Goal: Task Accomplishment & Management: Use online tool/utility

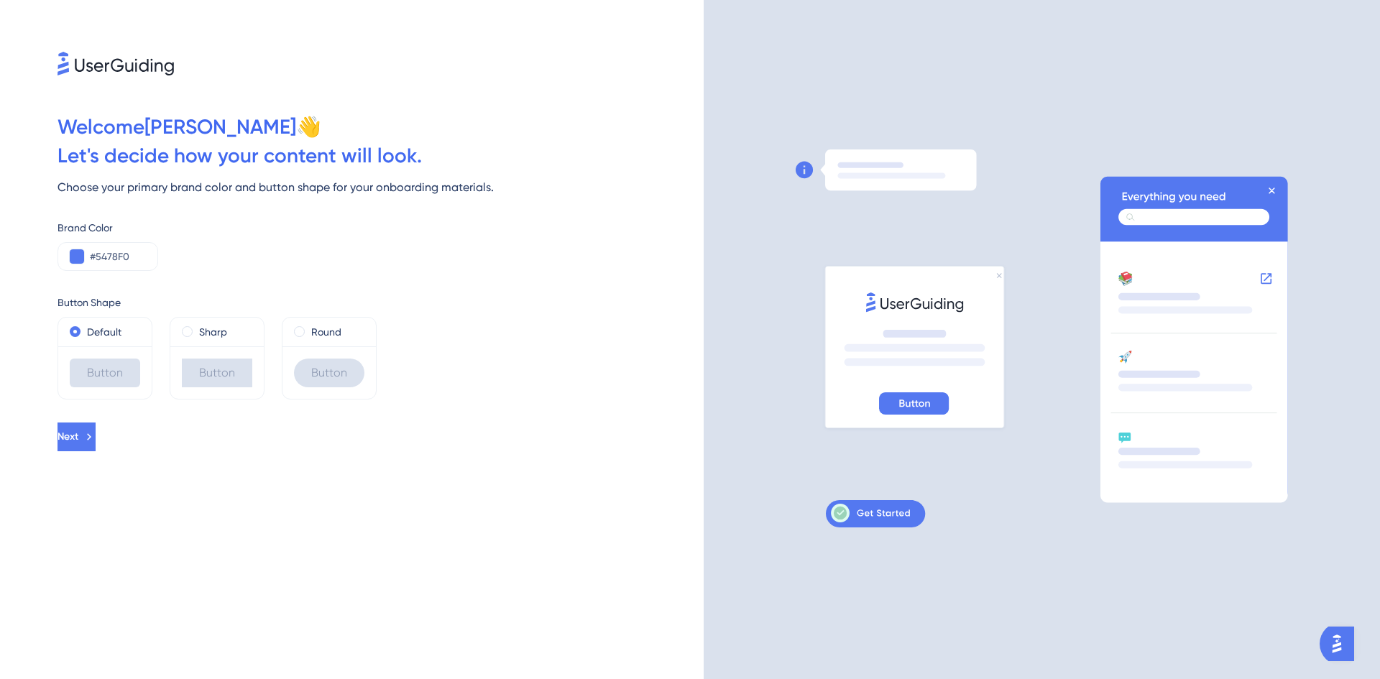
drag, startPoint x: 224, startPoint y: 335, endPoint x: 142, endPoint y: 477, distance: 164.0
click at [196, 391] on div "Sharp Button" at bounding box center [217, 358] width 95 height 83
drag, startPoint x: 58, startPoint y: 185, endPoint x: 515, endPoint y: 191, distance: 457.2
click at [515, 191] on div "Choose your primary brand color and button shape for your onboarding materials." at bounding box center [381, 187] width 646 height 17
copy div "Choose your primary brand color and button shape for your onboarding materials."
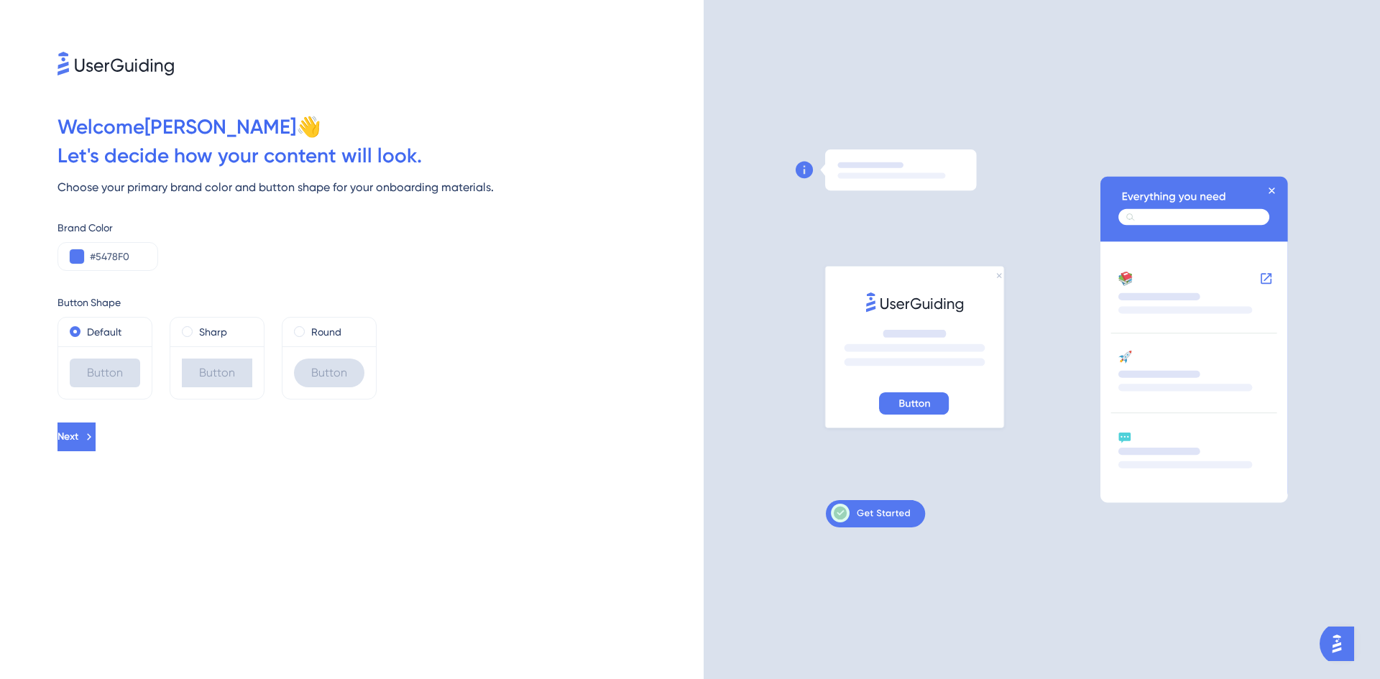
click at [463, 272] on div "Button Shape Default Button Sharp Button Round Button" at bounding box center [381, 335] width 646 height 129
click at [194, 333] on div "Sharp" at bounding box center [217, 331] width 70 height 17
click at [203, 371] on div "Button" at bounding box center [217, 373] width 70 height 29
click at [96, 436] on icon at bounding box center [89, 437] width 13 height 13
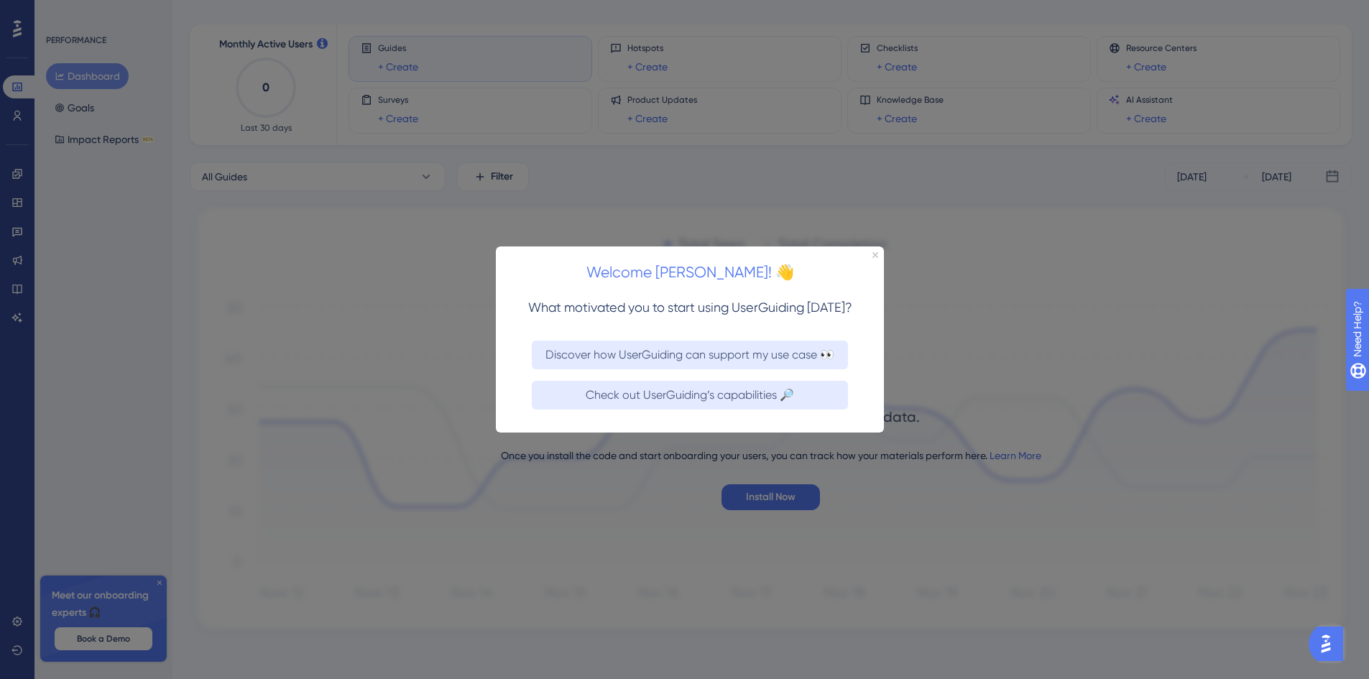
scroll to position [62, 0]
